Goal: Task Accomplishment & Management: Manage account settings

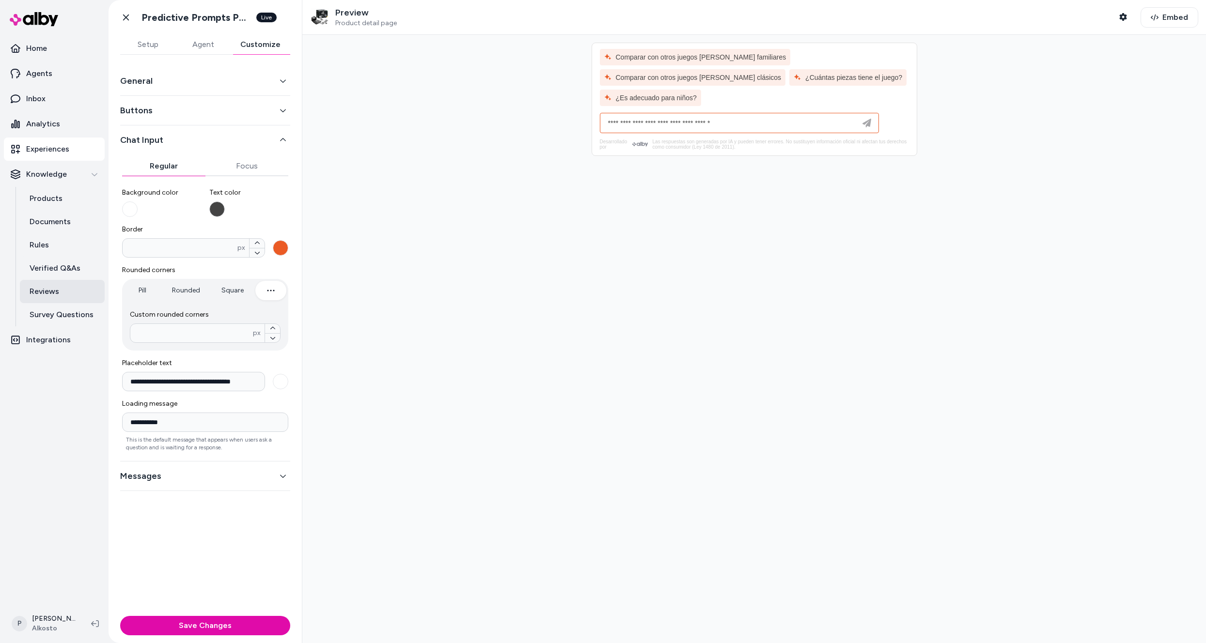
click at [63, 296] on link "Reviews" at bounding box center [62, 291] width 85 height 23
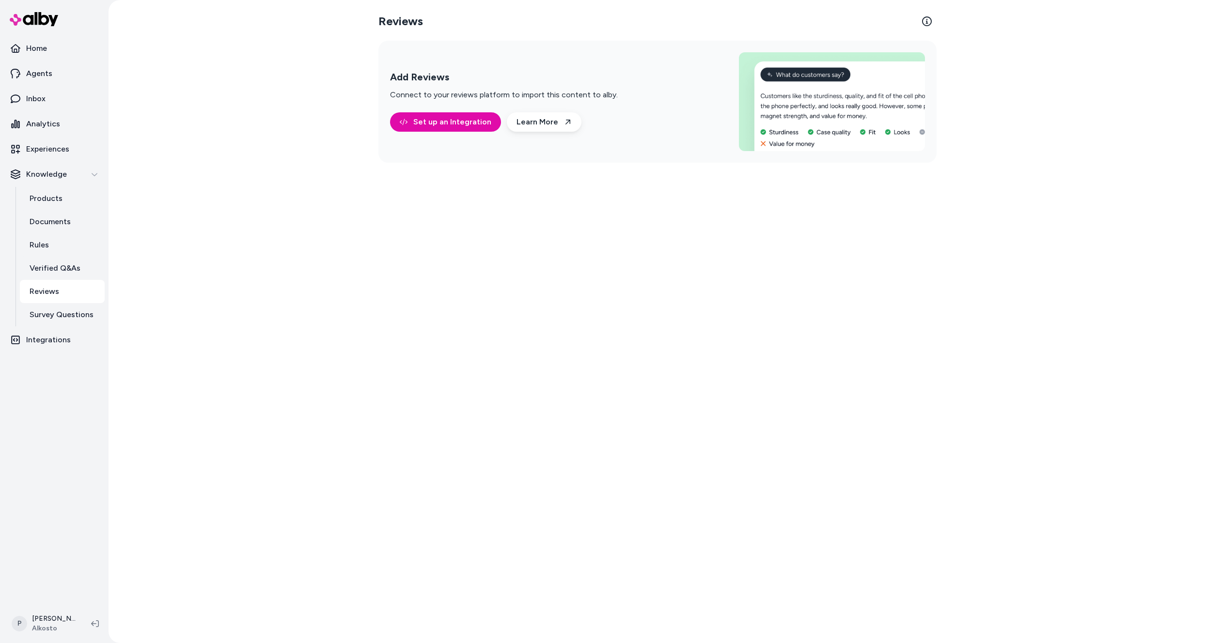
click at [54, 295] on p "Reviews" at bounding box center [45, 292] width 30 height 12
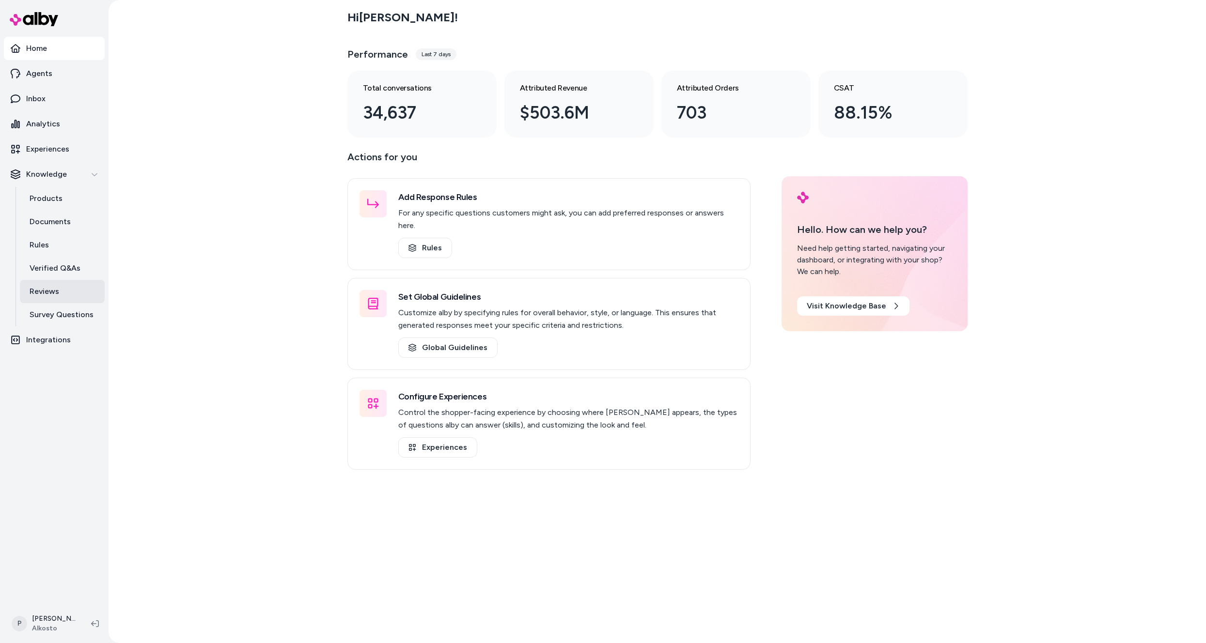
click at [42, 296] on p "Reviews" at bounding box center [45, 292] width 30 height 12
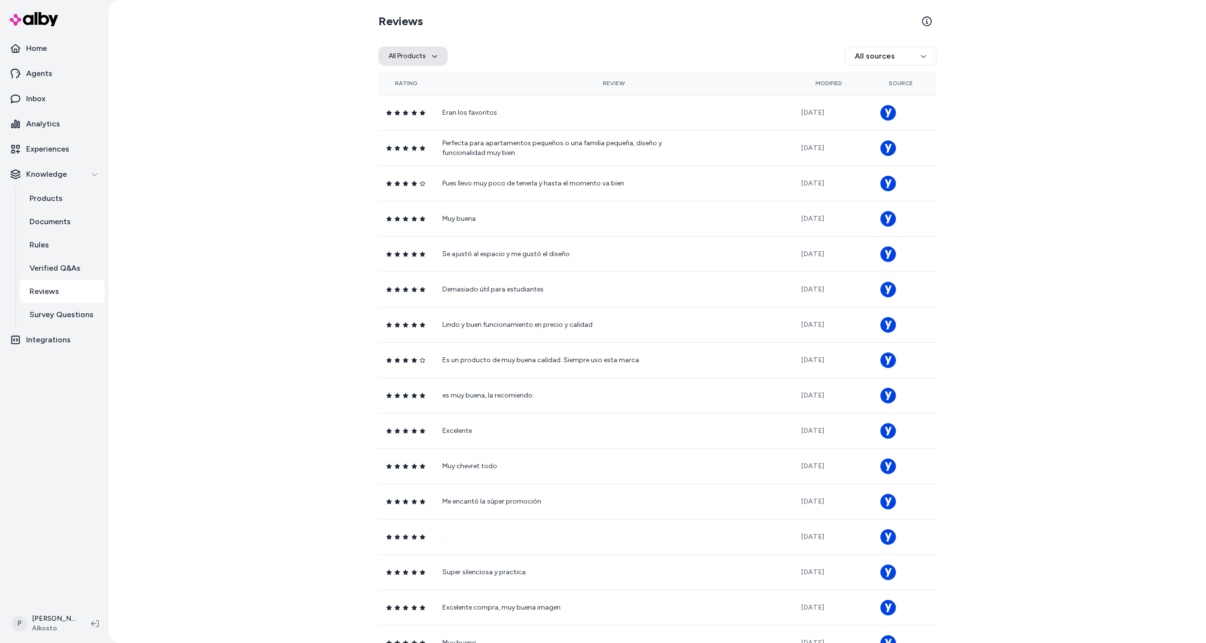
click at [387, 60] on button "All Products" at bounding box center [412, 56] width 69 height 19
paste input "**********"
type input "**********"
click at [451, 117] on span "iPhone 17 Pro Max 256GB 5G Azul Oscuro" at bounding box center [456, 114] width 89 height 10
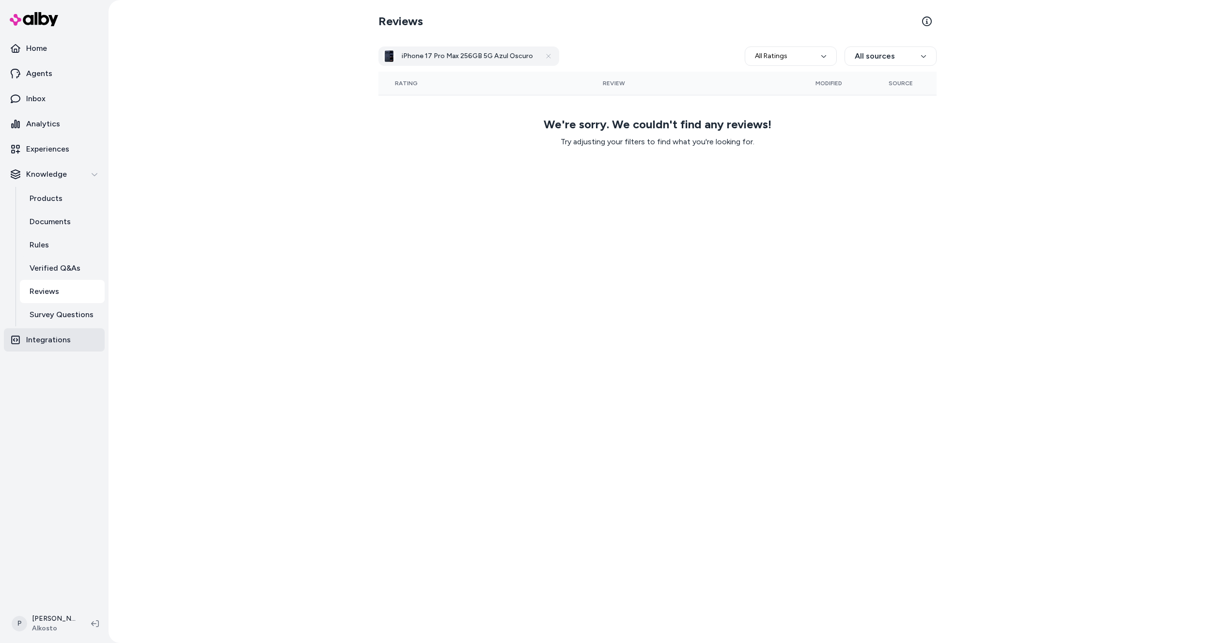
click at [38, 341] on p "Integrations" at bounding box center [48, 340] width 45 height 12
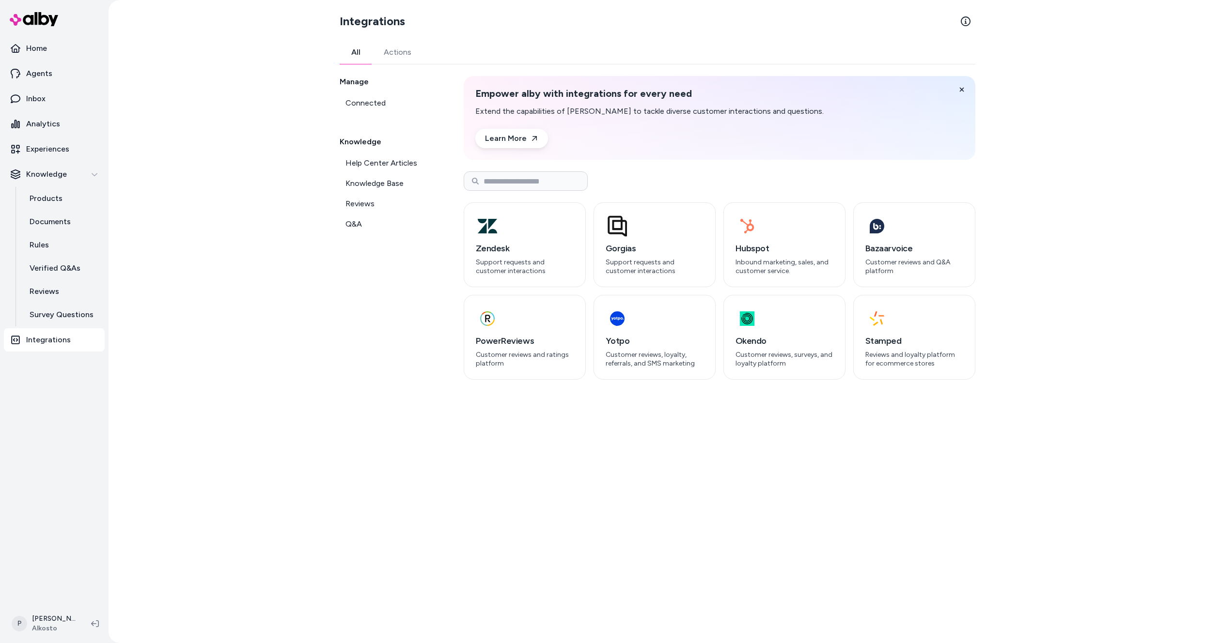
click at [396, 51] on link "Actions" at bounding box center [397, 52] width 51 height 23
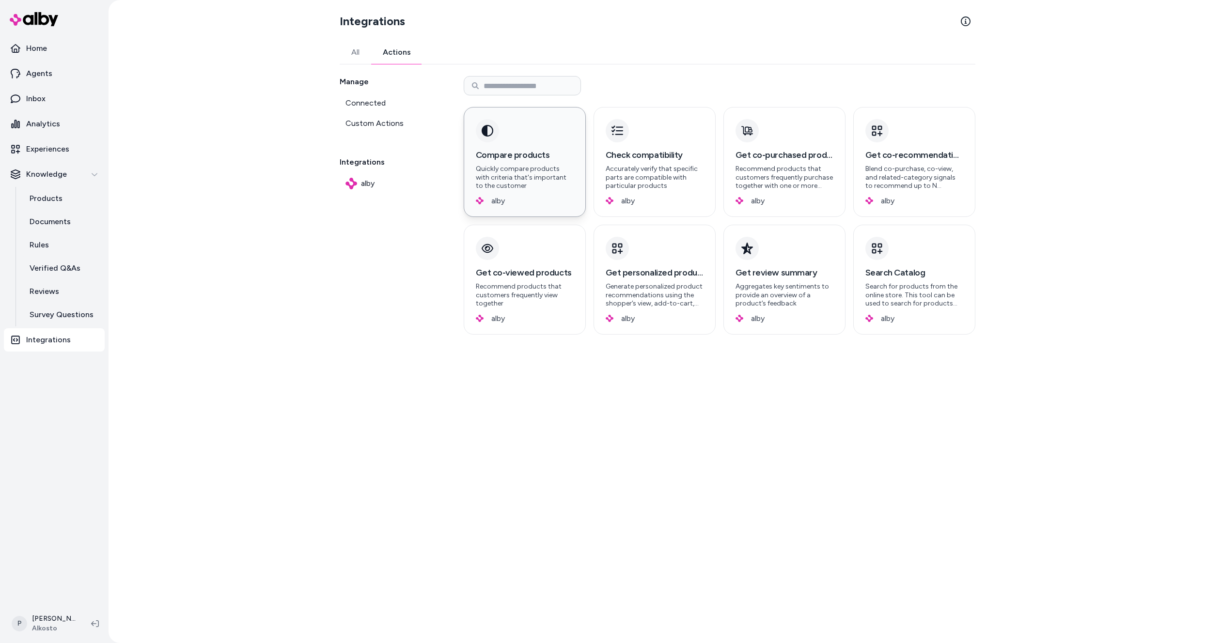
click at [514, 159] on h3 "Compare products" at bounding box center [525, 155] width 98 height 14
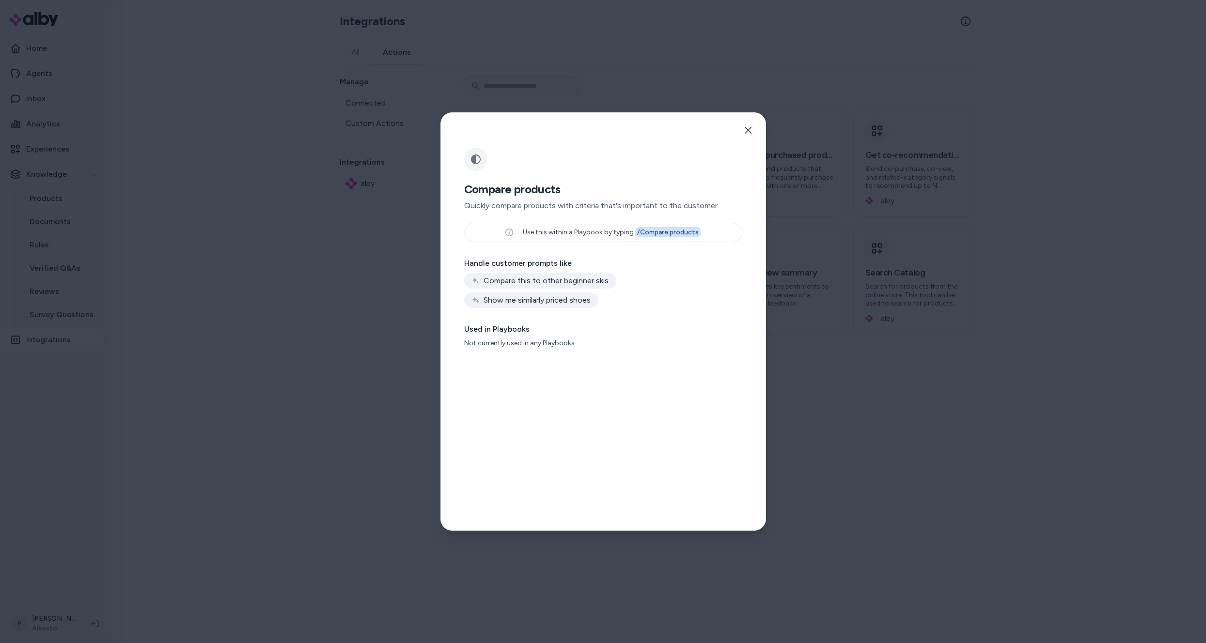
click at [663, 233] on span "/ Compare products" at bounding box center [667, 232] width 65 height 10
click at [753, 129] on button "Close" at bounding box center [747, 130] width 19 height 19
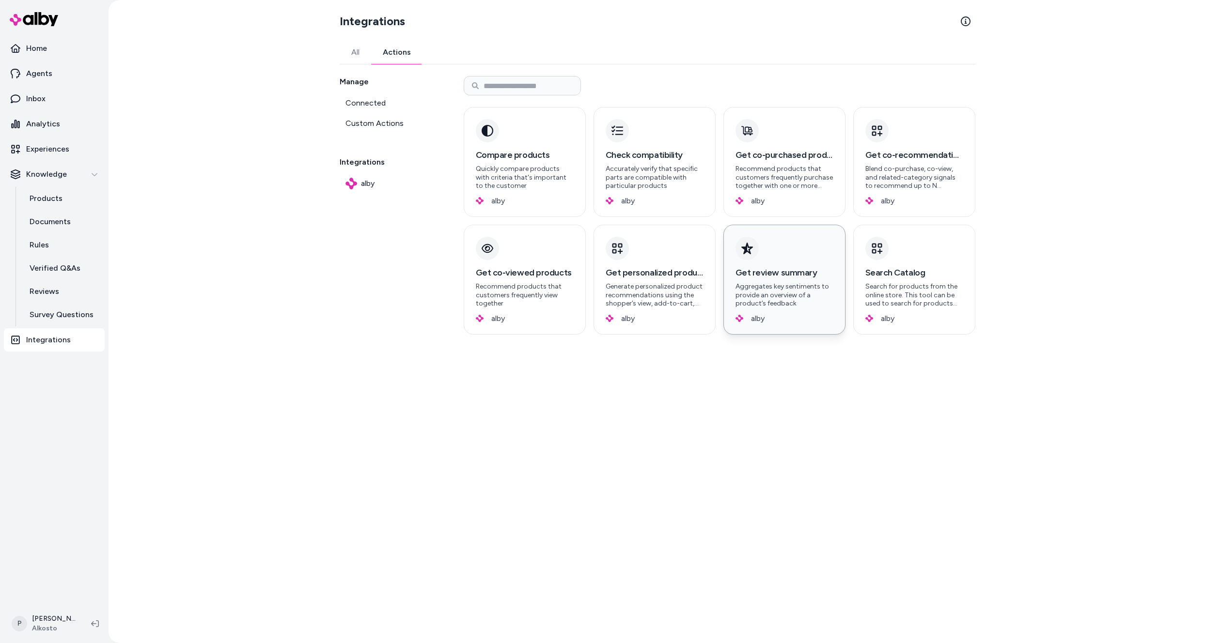
click at [787, 288] on p "Aggregates key sentiments to provide an overview of a product’s feedback" at bounding box center [784, 295] width 98 height 26
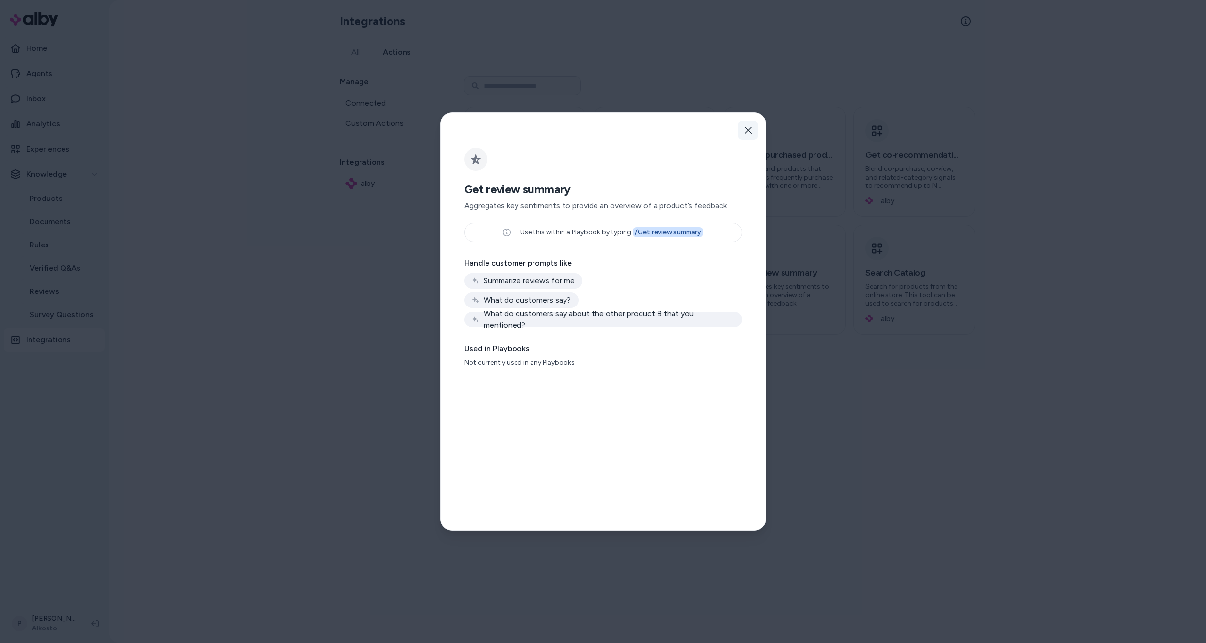
click at [748, 132] on icon "button" at bounding box center [748, 130] width 8 height 8
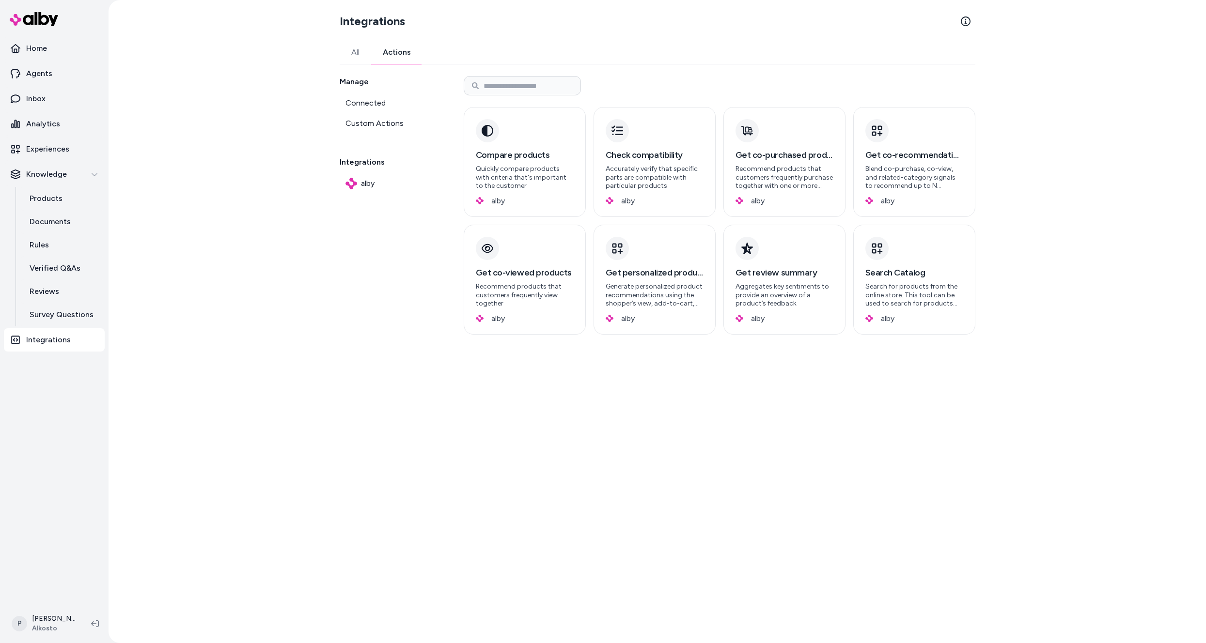
click at [384, 317] on div "Manage Connected Custom Actions Integrations alby" at bounding box center [390, 205] width 101 height 259
click at [45, 72] on p "Agents" at bounding box center [39, 74] width 26 height 12
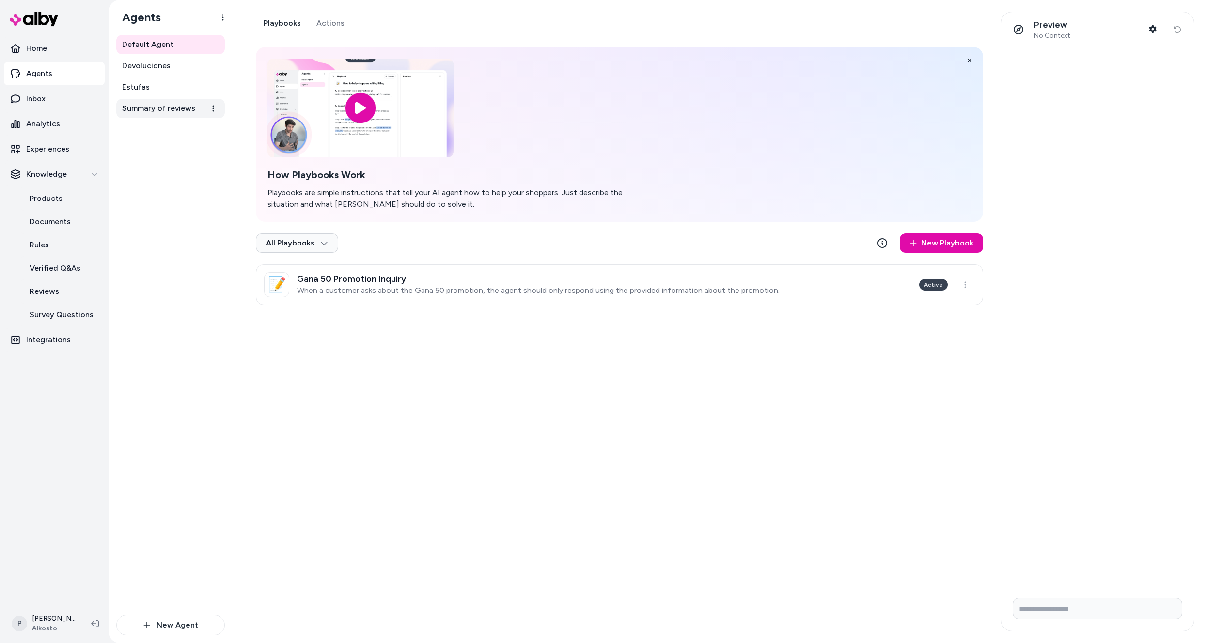
click at [133, 109] on span "Summary of reviews" at bounding box center [158, 109] width 73 height 12
click at [965, 283] on html "Home Agents Inbox Analytics Experiences Knowledge Products Documents Rules Veri…" at bounding box center [603, 321] width 1206 height 643
click at [839, 290] on html "Home Agents Inbox Analytics Experiences Knowledge Products Documents Rules Veri…" at bounding box center [603, 321] width 1206 height 643
click at [776, 284] on link "📝 Product Review Pros and Cons Summarization When the agent needs to summarize …" at bounding box center [619, 285] width 727 height 41
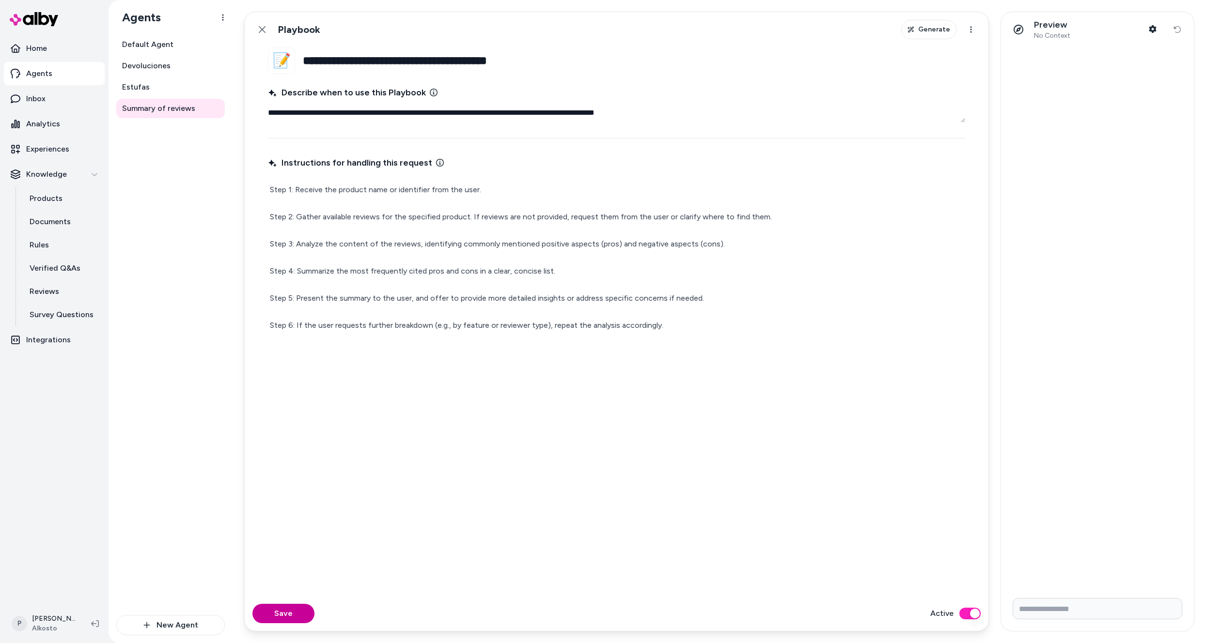
click at [282, 614] on button "Save" at bounding box center [283, 613] width 62 height 19
type textarea "*"
click at [46, 152] on p "Experiences" at bounding box center [47, 149] width 43 height 12
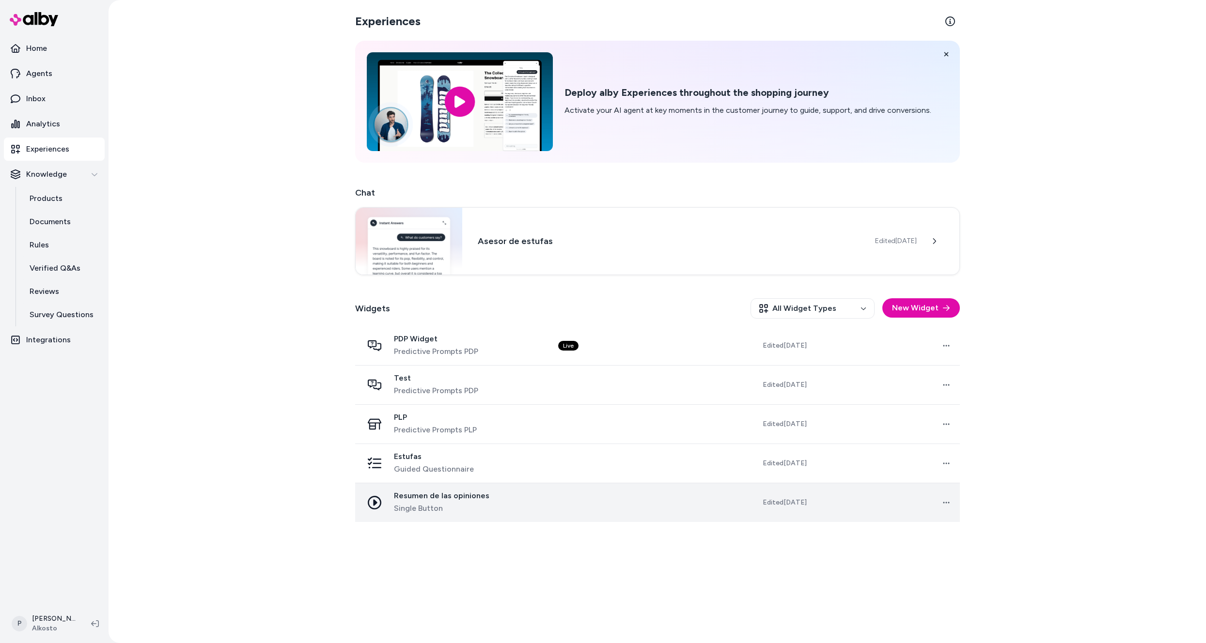
click at [694, 505] on td at bounding box center [622, 502] width 145 height 39
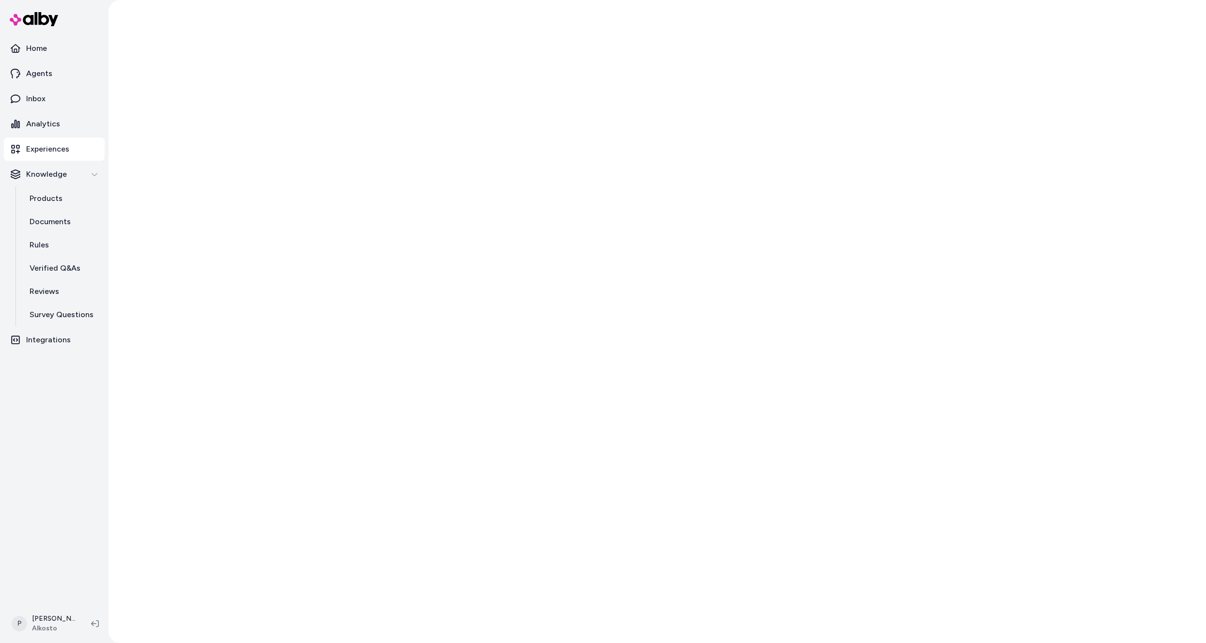
click at [947, 504] on div at bounding box center [657, 321] width 1097 height 643
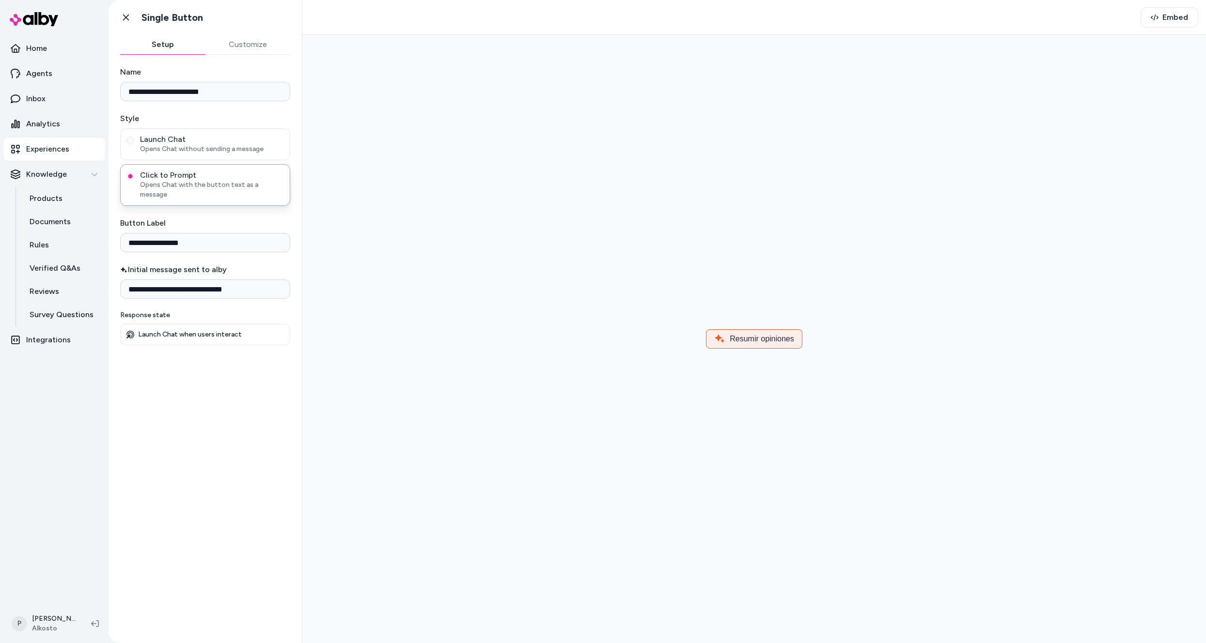
click at [251, 48] on button "Customize" at bounding box center [247, 44] width 85 height 19
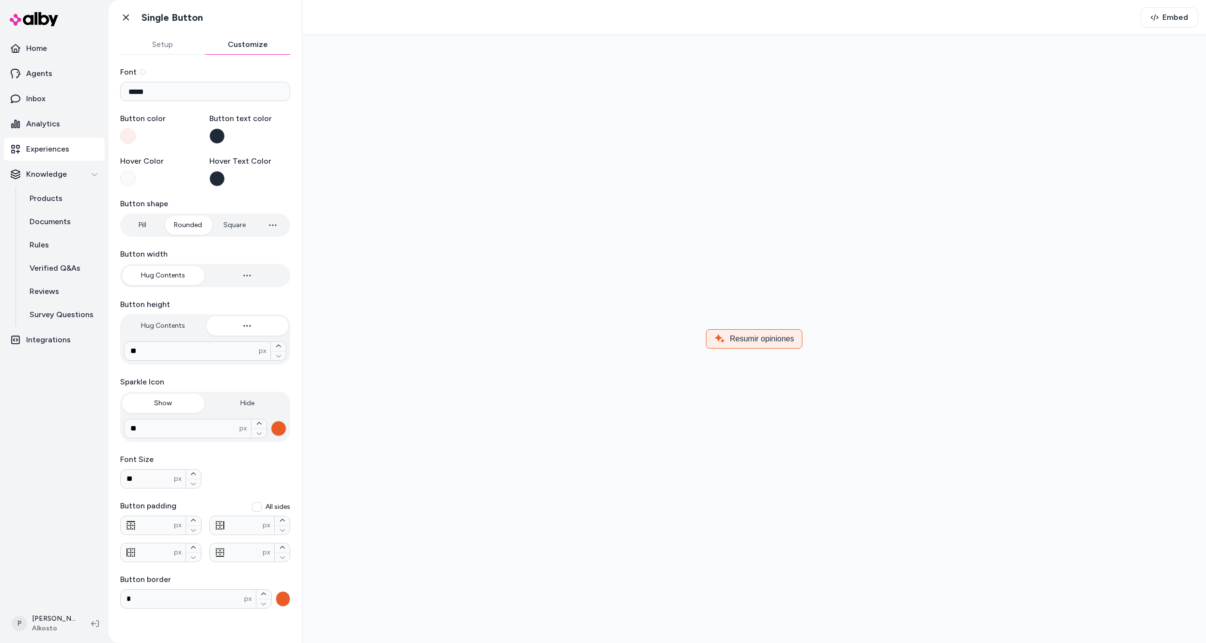
click at [164, 48] on button "Setup" at bounding box center [162, 44] width 85 height 19
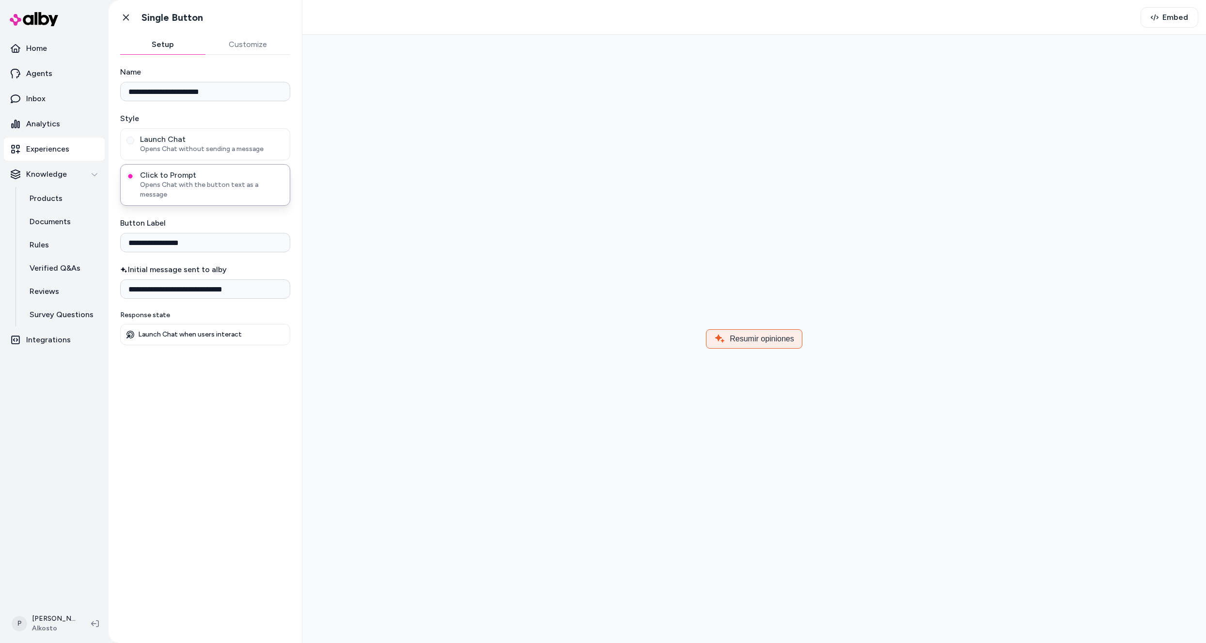
click at [42, 145] on p "Experiences" at bounding box center [47, 149] width 43 height 12
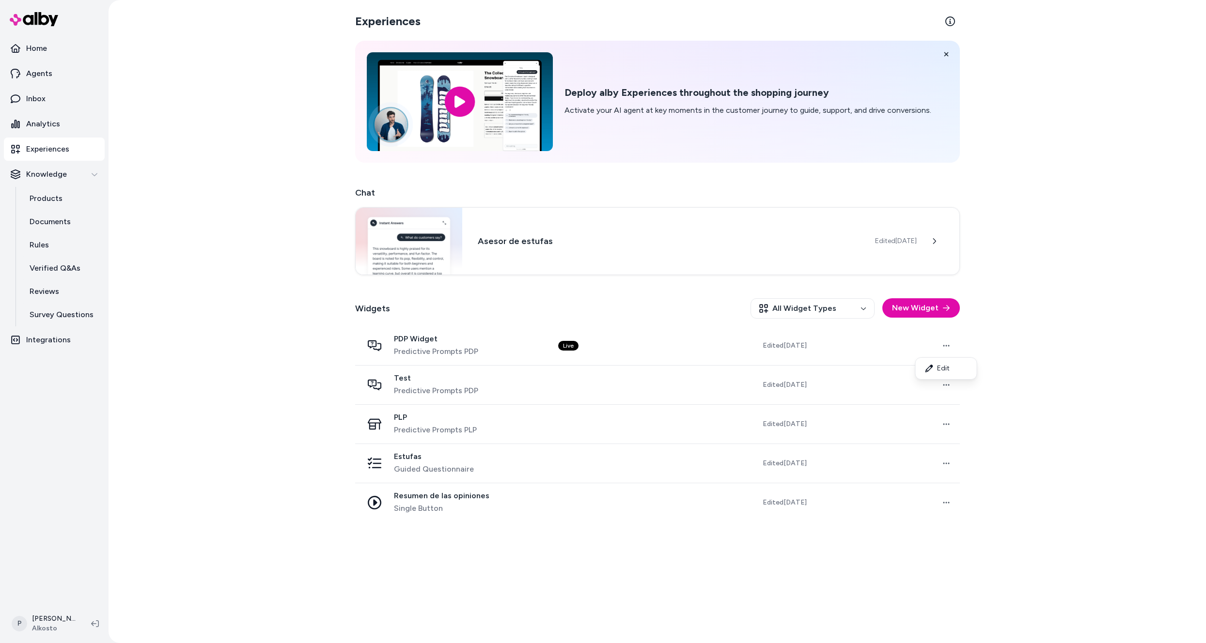
click at [937, 345] on html "Home Agents Inbox Analytics Experiences Knowledge Products Documents Rules Veri…" at bounding box center [603, 321] width 1206 height 643
click at [935, 368] on link "Edit" at bounding box center [946, 368] width 57 height 17
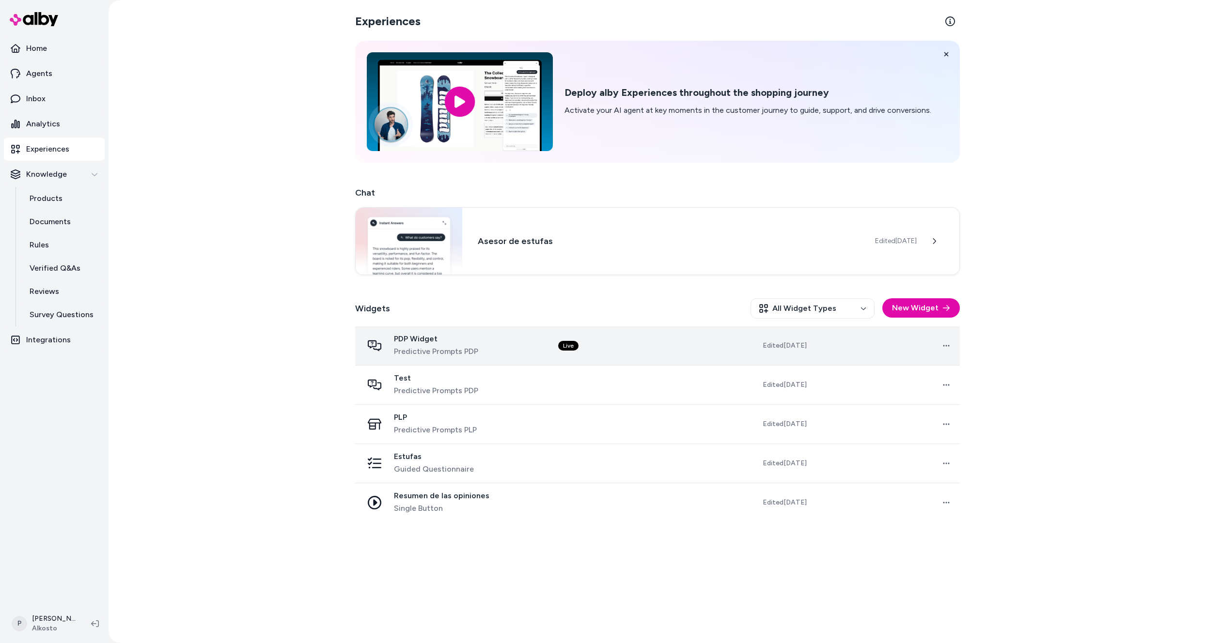
click at [657, 347] on td "Live" at bounding box center [622, 346] width 145 height 39
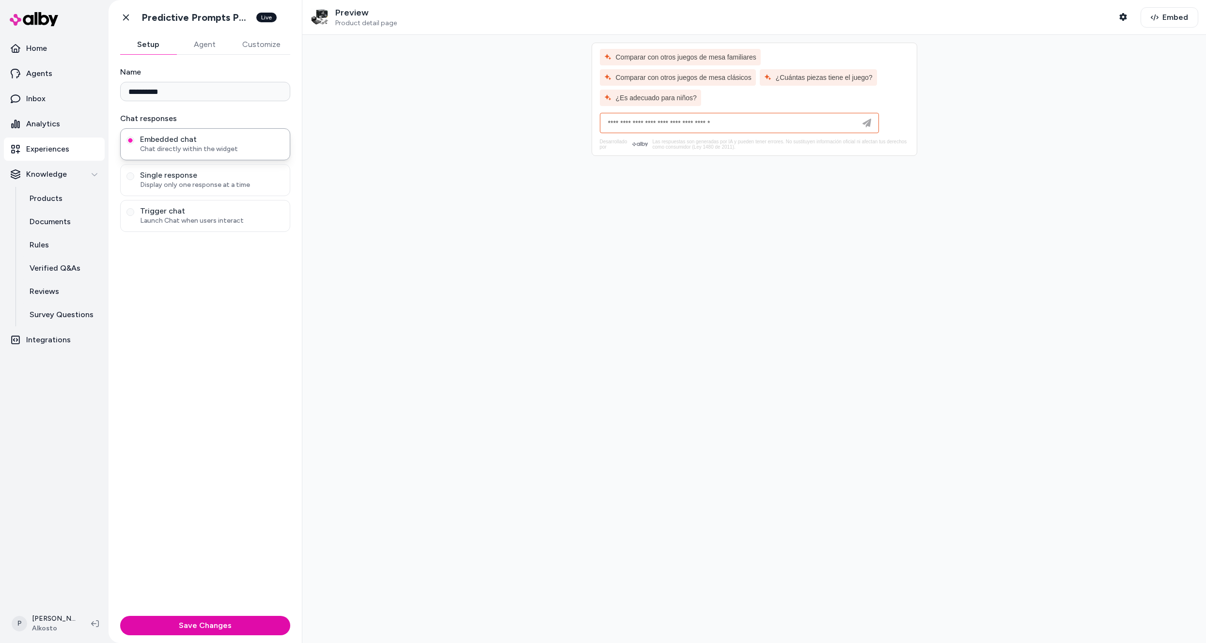
click at [207, 43] on button "Agent" at bounding box center [204, 44] width 56 height 19
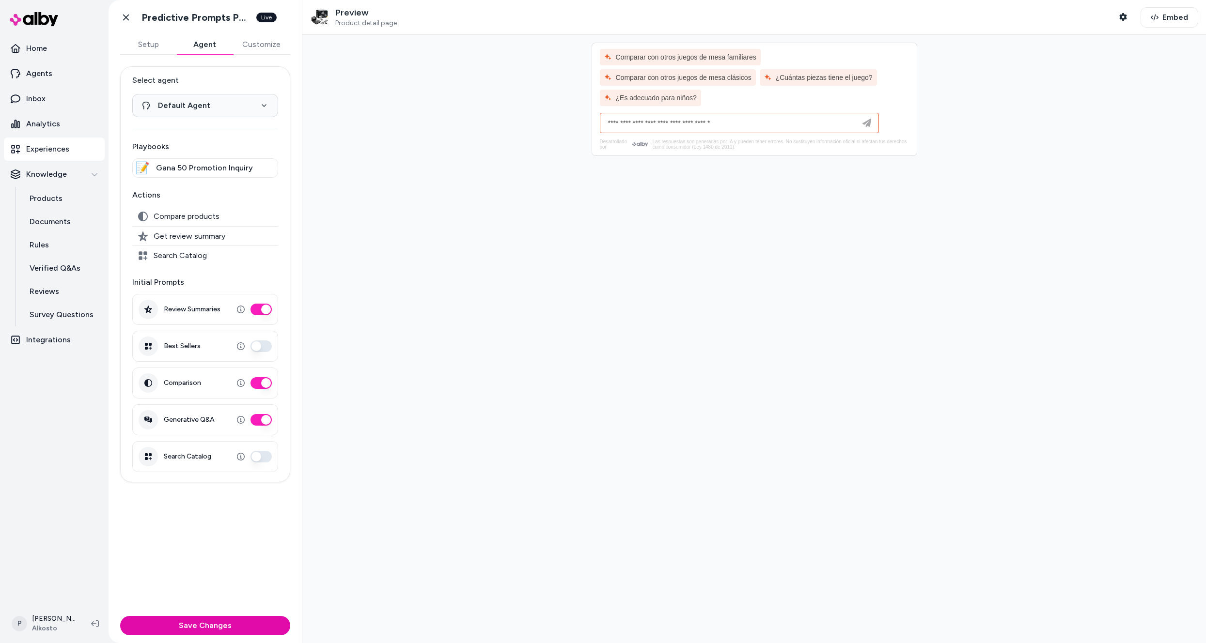
click at [147, 48] on button "Setup" at bounding box center [148, 44] width 56 height 19
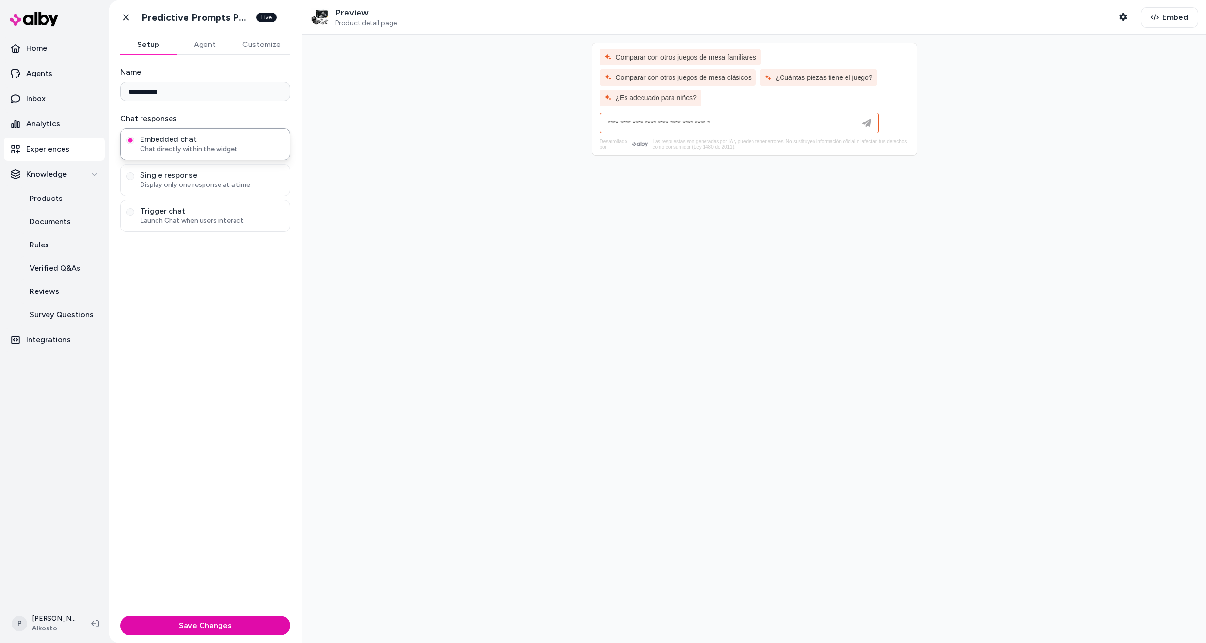
click at [44, 150] on p "Experiences" at bounding box center [47, 149] width 43 height 12
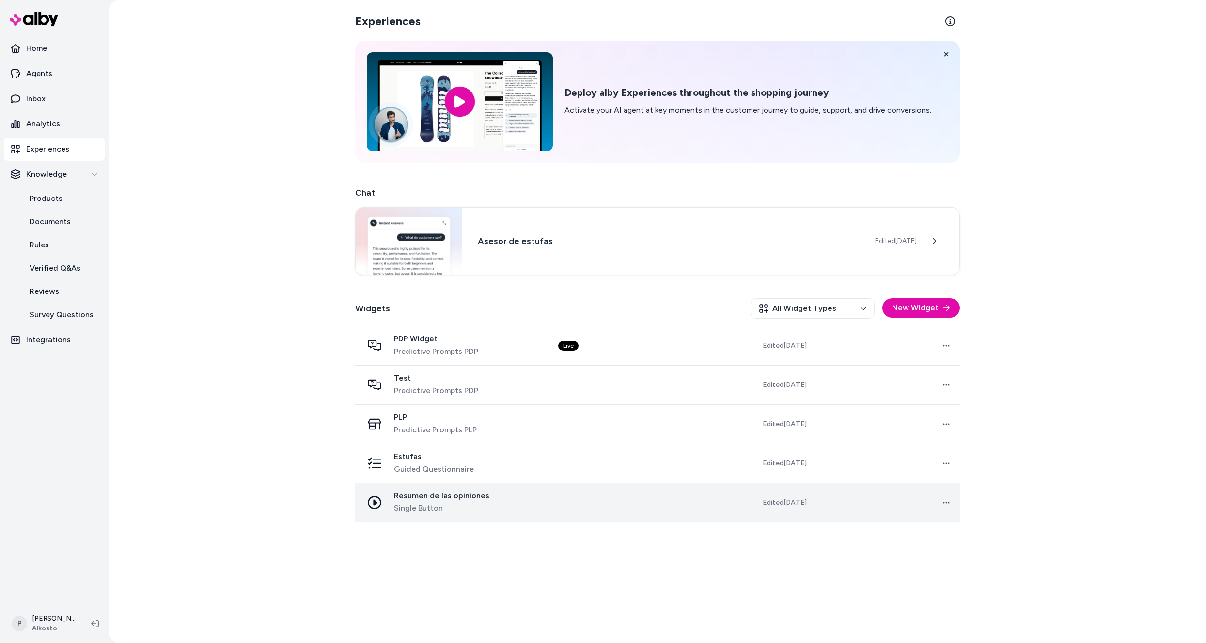
click at [488, 510] on div "Resumen de las opiniones Single Button" at bounding box center [453, 502] width 180 height 23
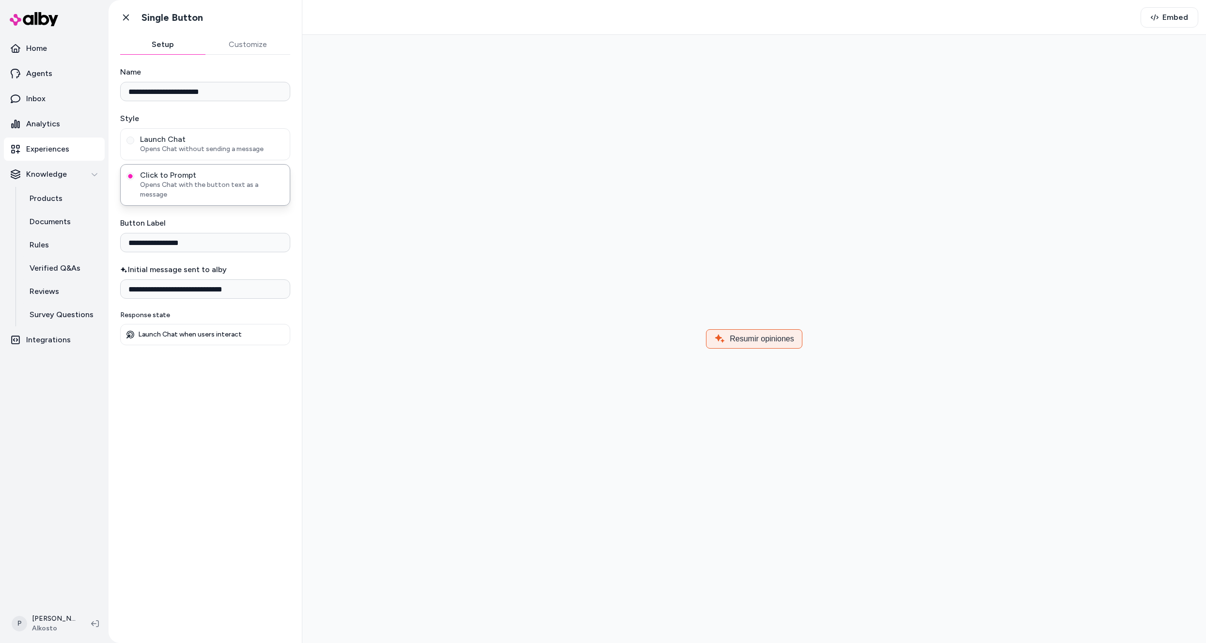
click at [248, 44] on button "Customize" at bounding box center [247, 44] width 85 height 19
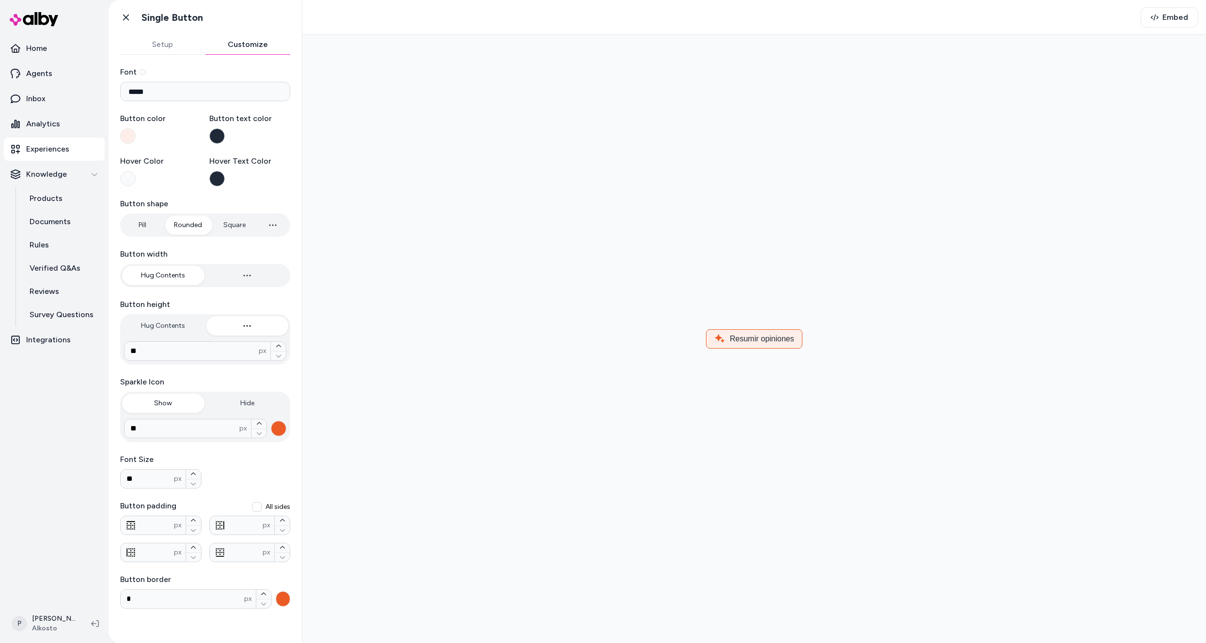
click at [165, 48] on button "Setup" at bounding box center [162, 44] width 85 height 19
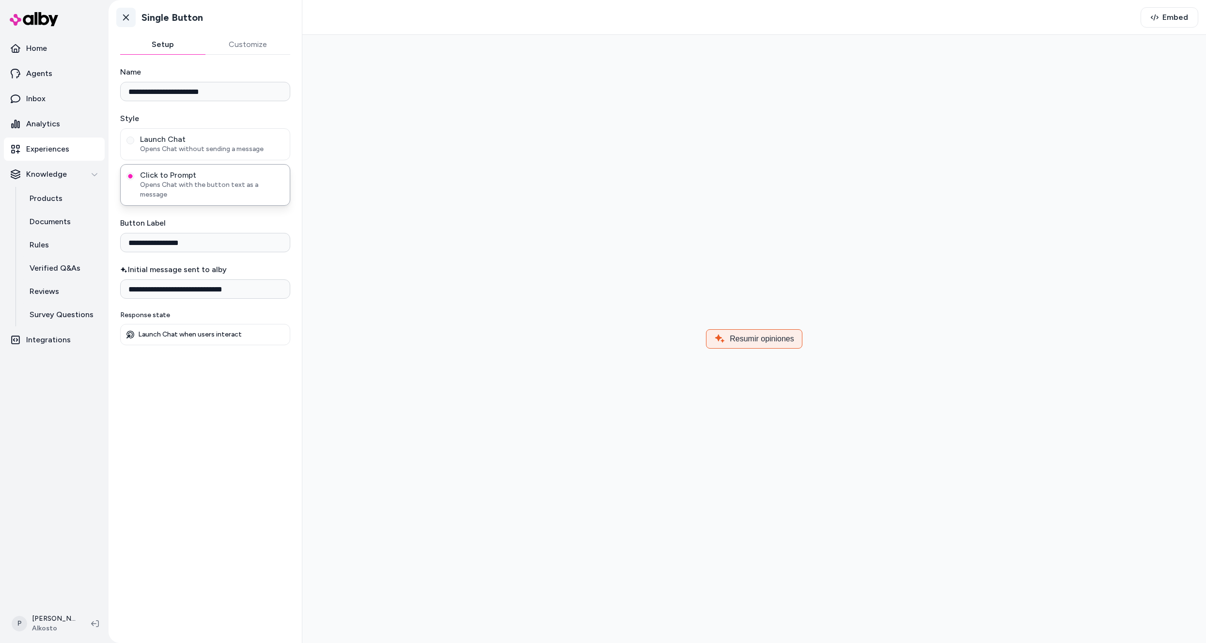
click at [126, 19] on icon at bounding box center [126, 18] width 10 height 10
